Goal: Check status: Check status

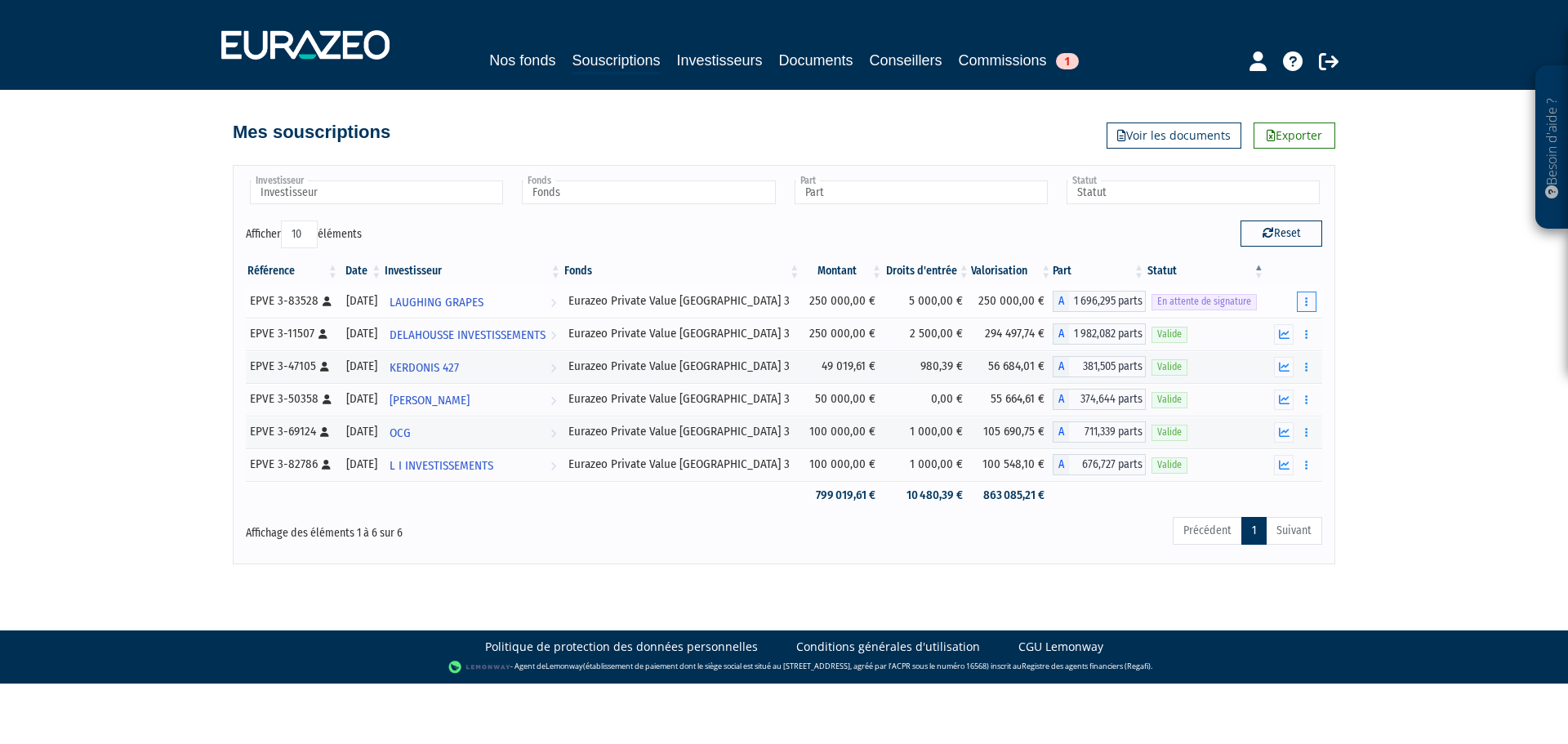
click at [1308, 309] on button "button" at bounding box center [1307, 301] width 20 height 21
click at [483, 298] on span "LAUGHING GRAPES" at bounding box center [436, 302] width 94 height 30
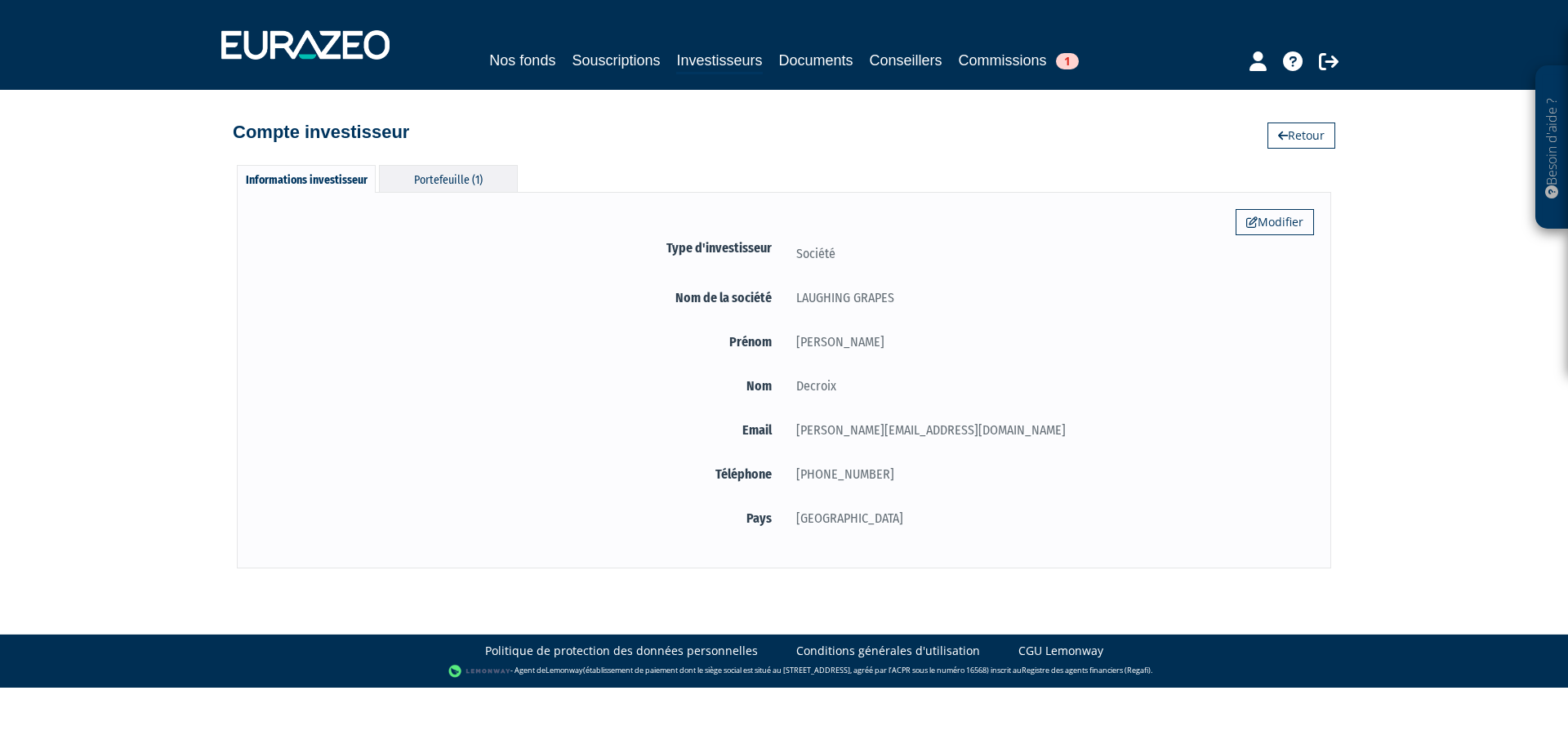
click at [465, 187] on div "Portefeuille (1)" at bounding box center [448, 178] width 138 height 27
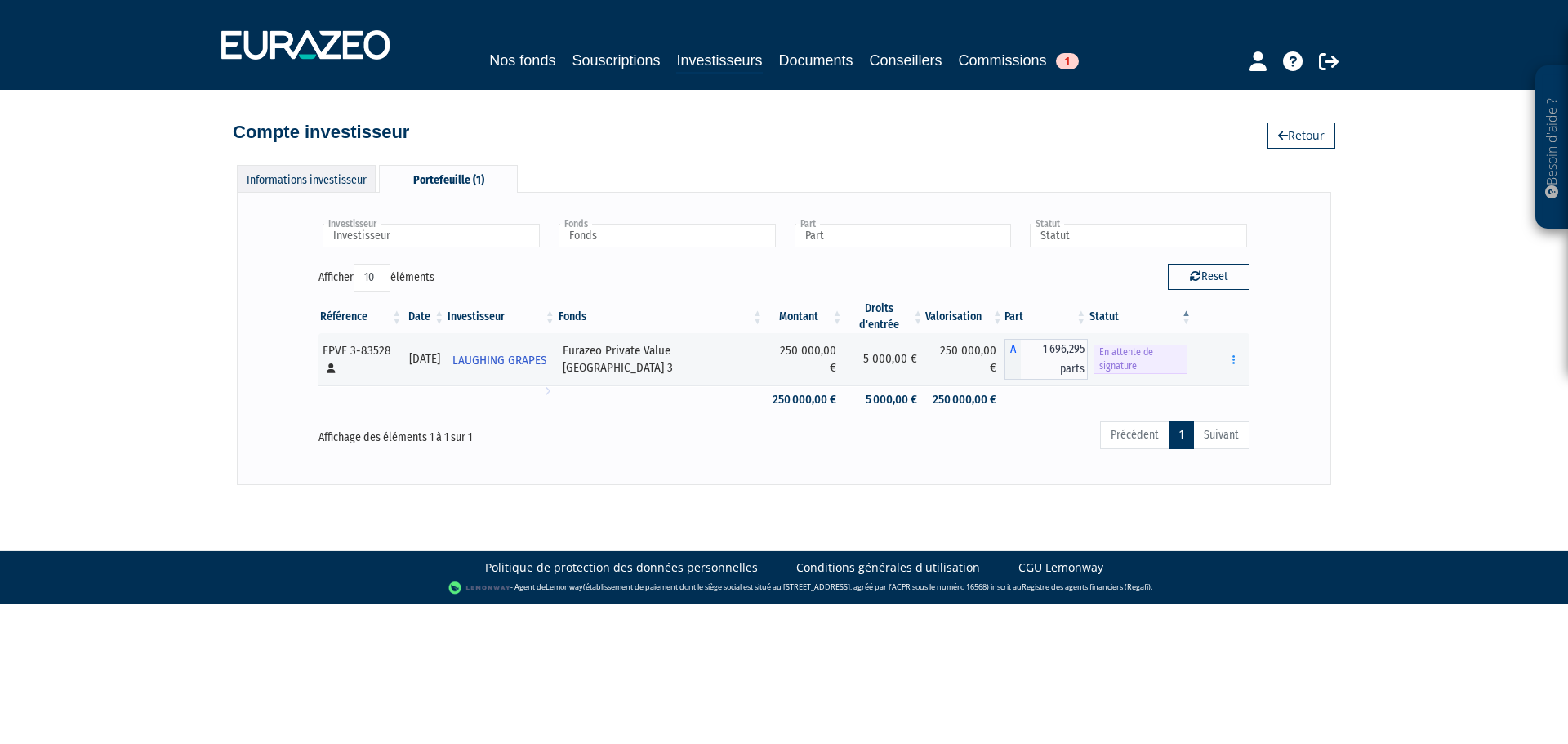
click at [322, 169] on div "Informations investisseur" at bounding box center [306, 178] width 138 height 27
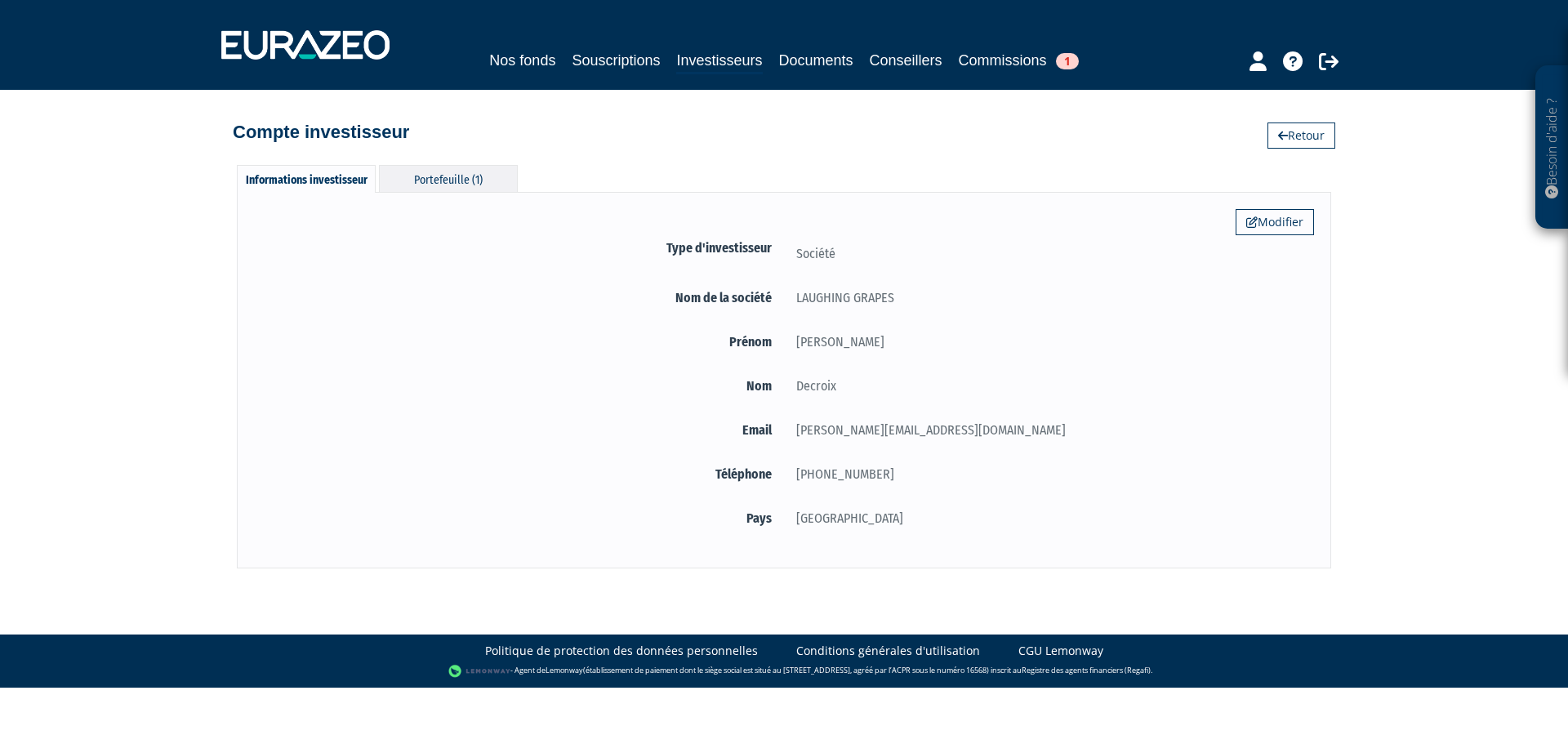
click at [404, 180] on div "Portefeuille (1)" at bounding box center [448, 178] width 138 height 27
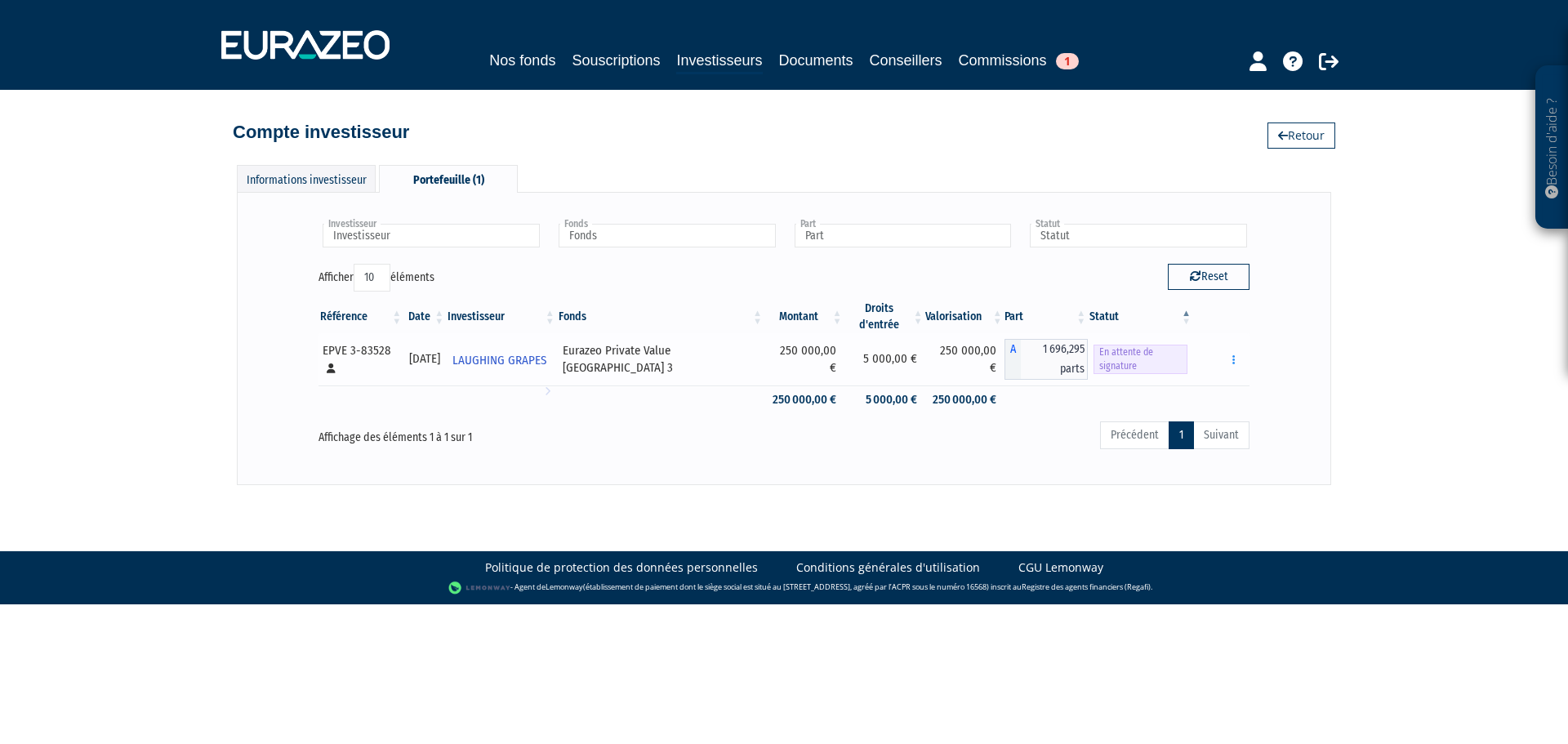
click at [596, 356] on div "Eurazeo Private Value [GEOGRAPHIC_DATA] 3" at bounding box center [660, 359] width 196 height 35
click at [528, 361] on span "LAUGHING GRAPES" at bounding box center [499, 360] width 94 height 30
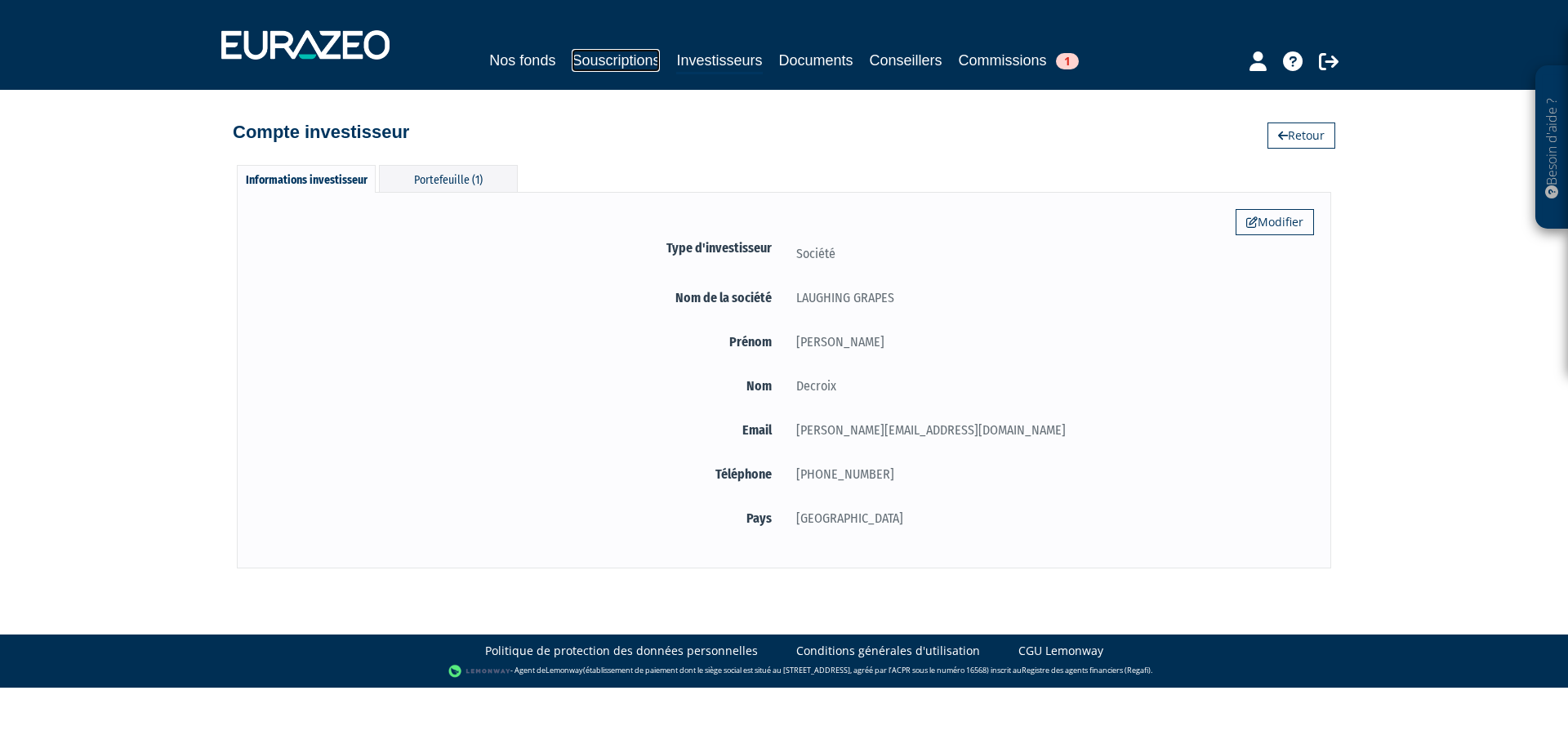
click at [629, 65] on link "Souscriptions" at bounding box center [615, 60] width 88 height 23
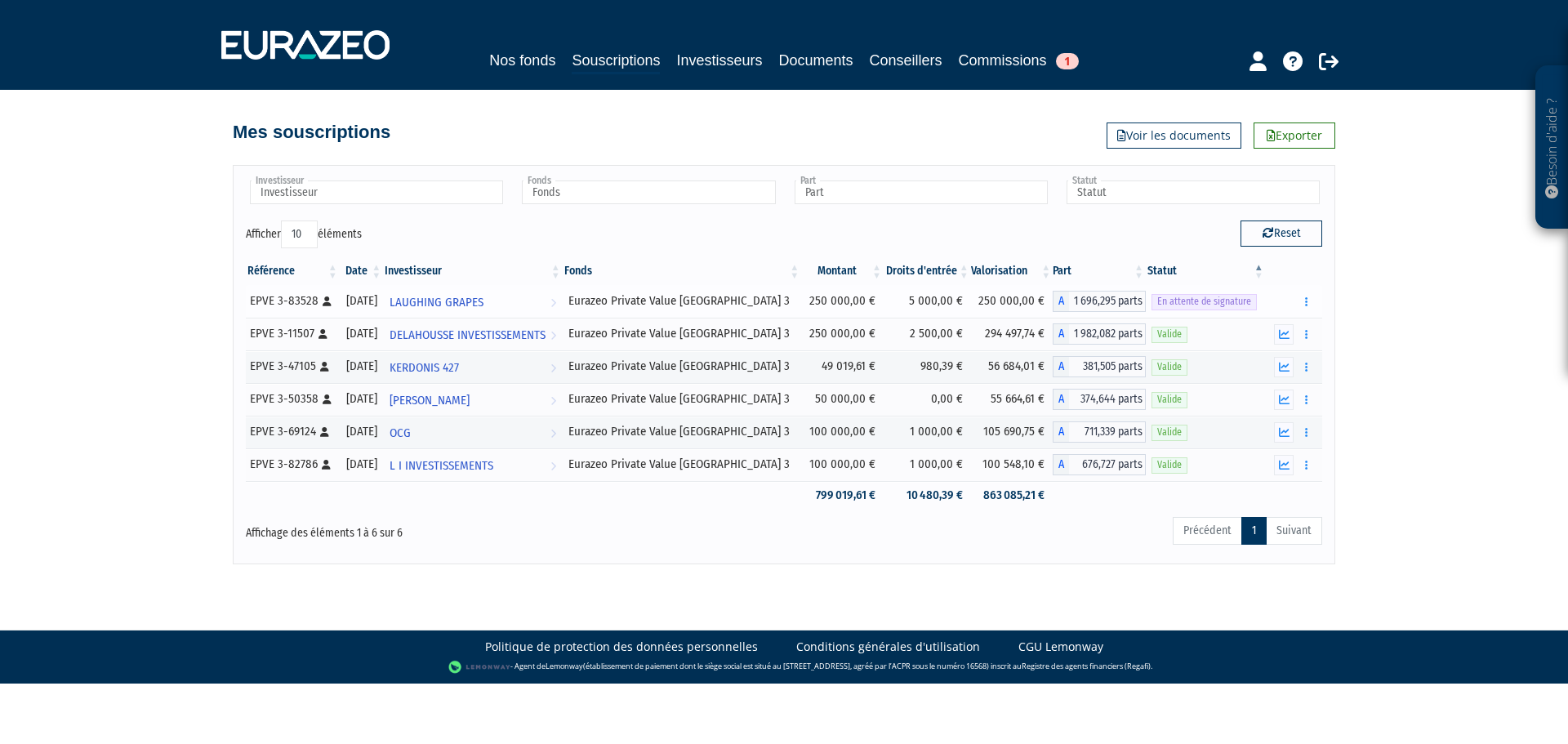
click at [1006, 300] on td "250 000,00 €" at bounding box center [1012, 301] width 82 height 33
click at [910, 300] on td "5 000,00 €" at bounding box center [927, 301] width 88 height 33
click at [1304, 293] on button "button" at bounding box center [1307, 301] width 20 height 21
